Goal: Task Accomplishment & Management: Use online tool/utility

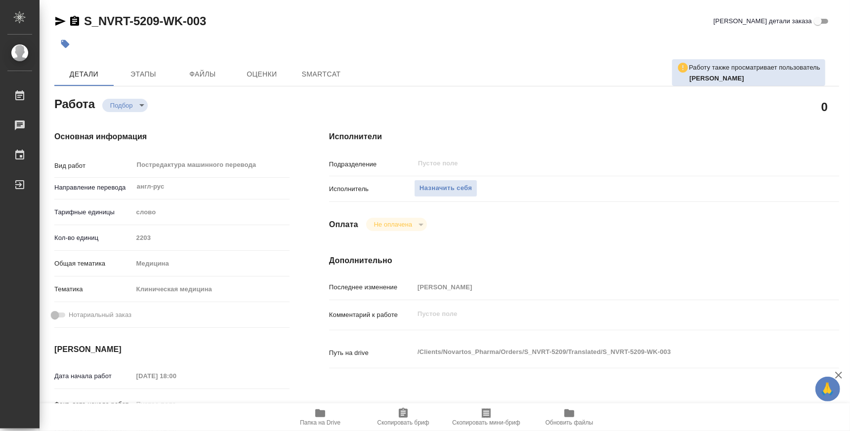
type textarea "x"
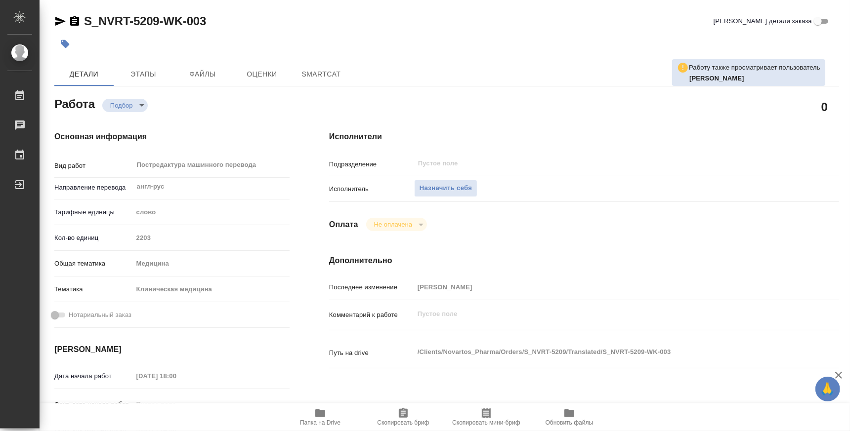
type textarea "x"
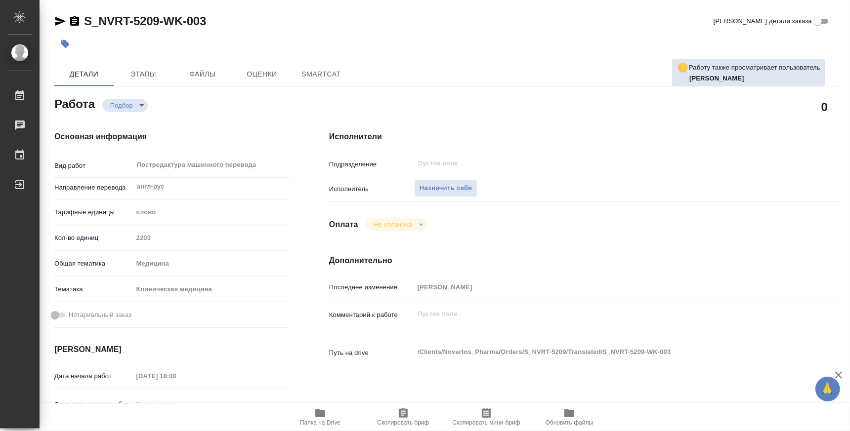
type textarea "x"
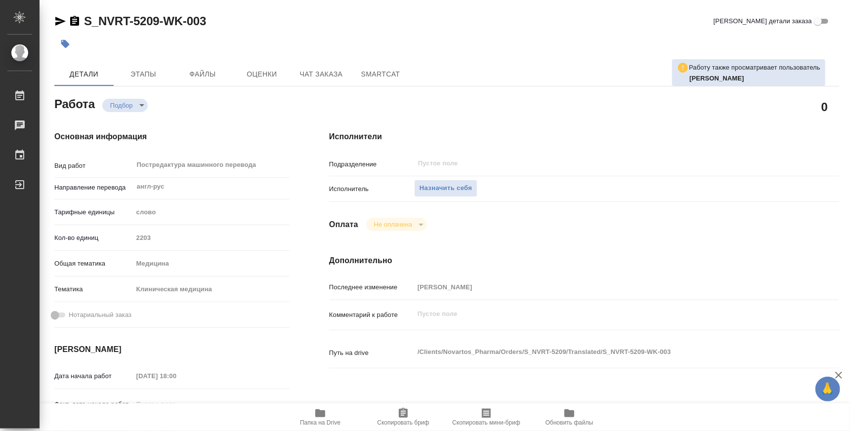
type textarea "x"
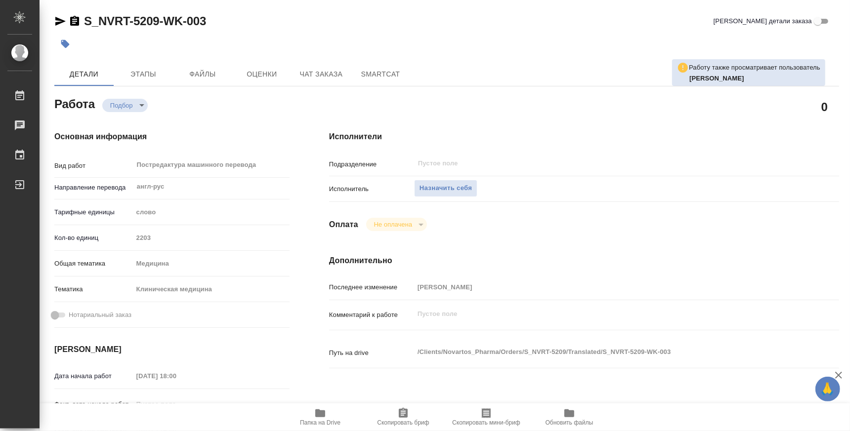
type textarea "x"
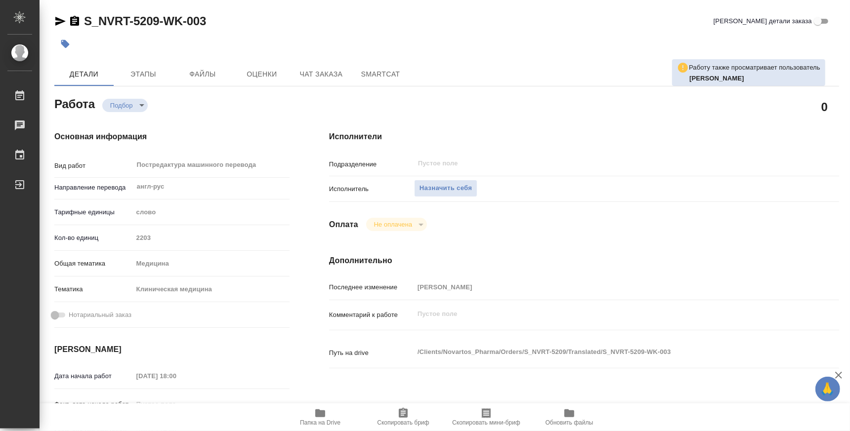
type textarea "x"
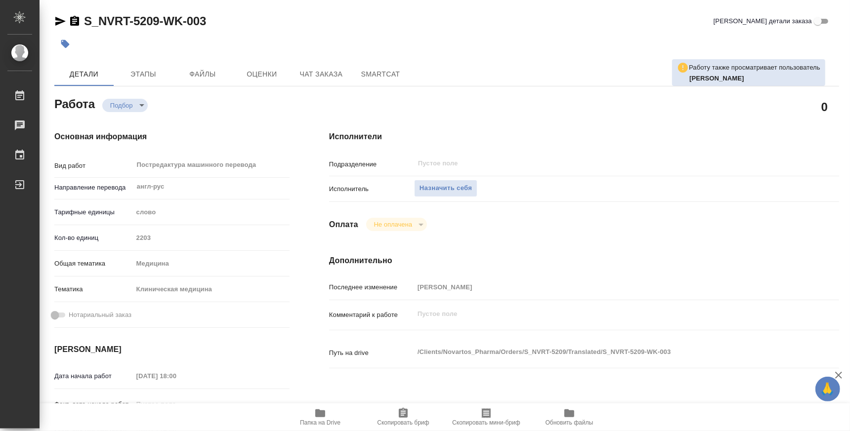
scroll to position [123, 0]
